Goal: Transaction & Acquisition: Purchase product/service

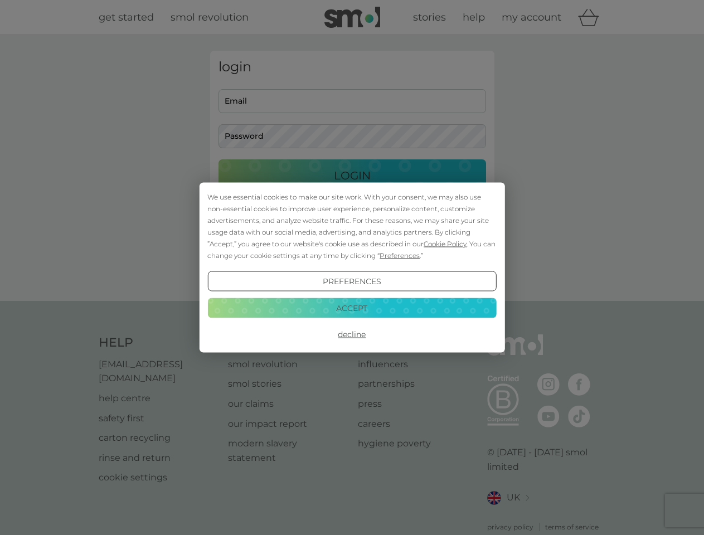
click at [445, 244] on span "Cookie Policy" at bounding box center [445, 244] width 43 height 8
click at [399, 255] on div "login Email Password Login ● ● ● ● ● ● ● ● ● ● ● ● ● ● ● ● ● ● ● ● ● ● ● ● ● ● …" at bounding box center [352, 168] width 284 height 235
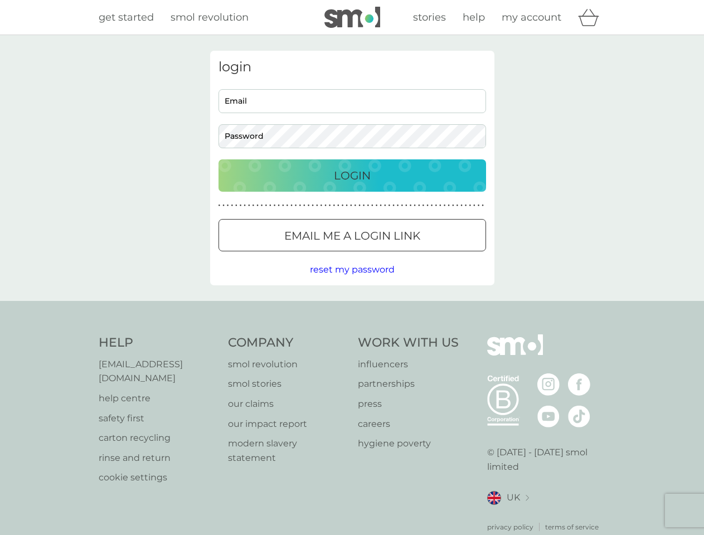
click at [352, 281] on div "login Email Password Login ● ● ● ● ● ● ● ● ● ● ● ● ● ● ● ● ● ● ● ● ● ● ● ● ● ● …" at bounding box center [352, 168] width 284 height 235
click at [352, 334] on div "Help [EMAIL_ADDRESS][DOMAIN_NAME] help centre safety first carton recycling rin…" at bounding box center [352, 433] width 507 height 198
click at [352, 308] on div "Help [EMAIL_ADDRESS][DOMAIN_NAME] help centre safety first carton recycling rin…" at bounding box center [352, 433] width 704 height 265
